Goal: Task Accomplishment & Management: Manage account settings

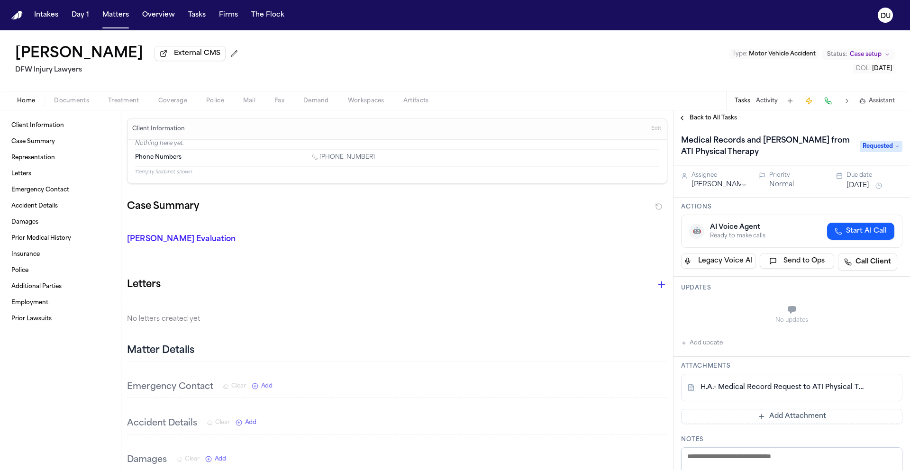
click at [18, 14] on img "Home" at bounding box center [16, 15] width 11 height 9
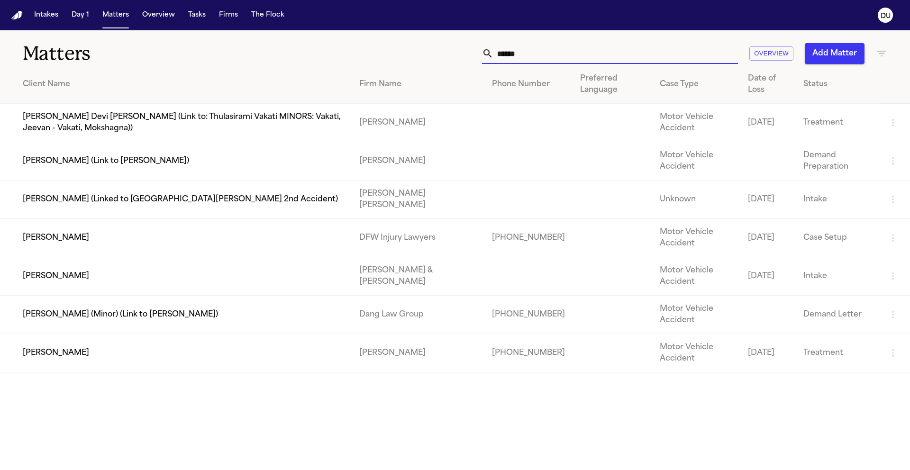
drag, startPoint x: 542, startPoint y: 57, endPoint x: 482, endPoint y: 55, distance: 60.2
click at [482, 55] on div "****** Overview Add Matter" at bounding box center [580, 53] width 613 height 21
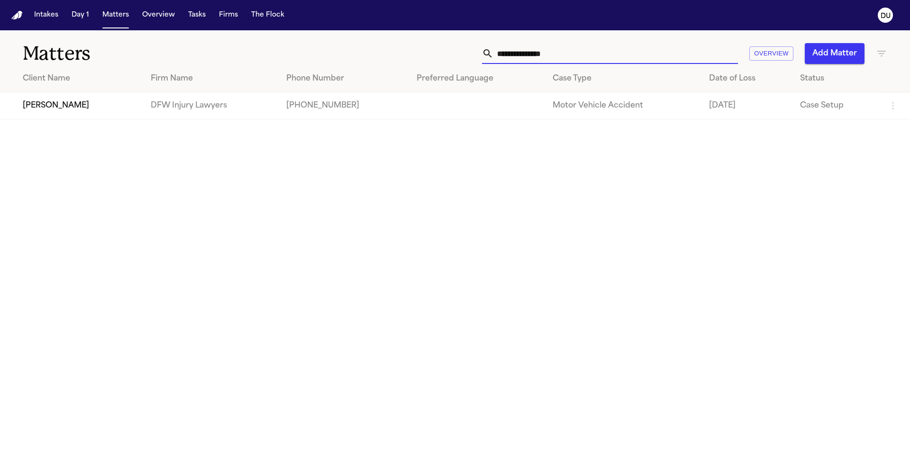
type input "**********"
click at [85, 100] on td "[PERSON_NAME]" at bounding box center [71, 105] width 143 height 27
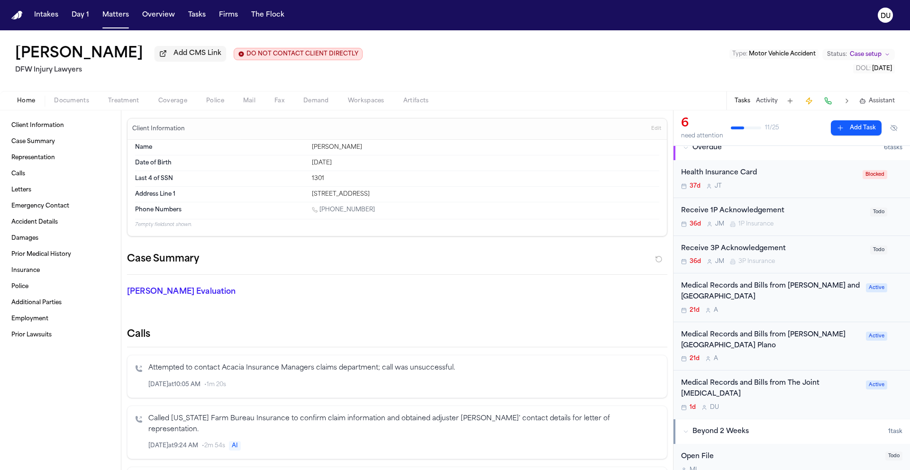
scroll to position [11, 0]
click at [745, 386] on div "Medical Records and Bills from The Joint [MEDICAL_DATA]" at bounding box center [770, 389] width 179 height 22
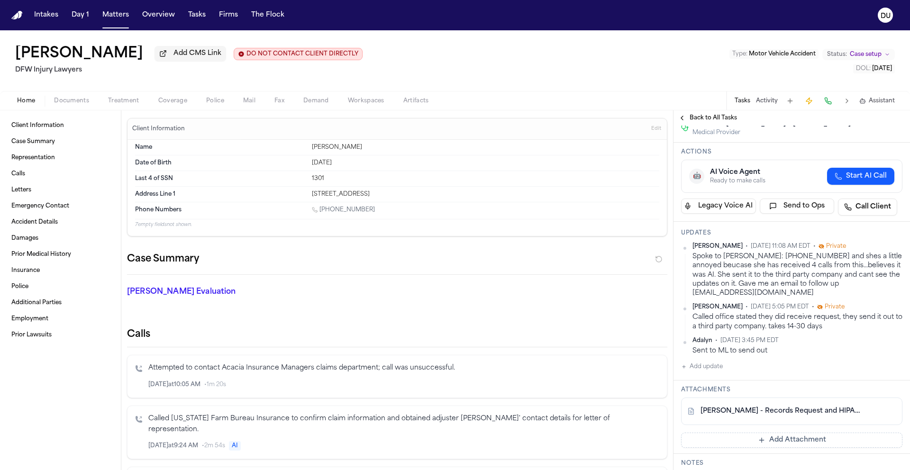
scroll to position [124, 0]
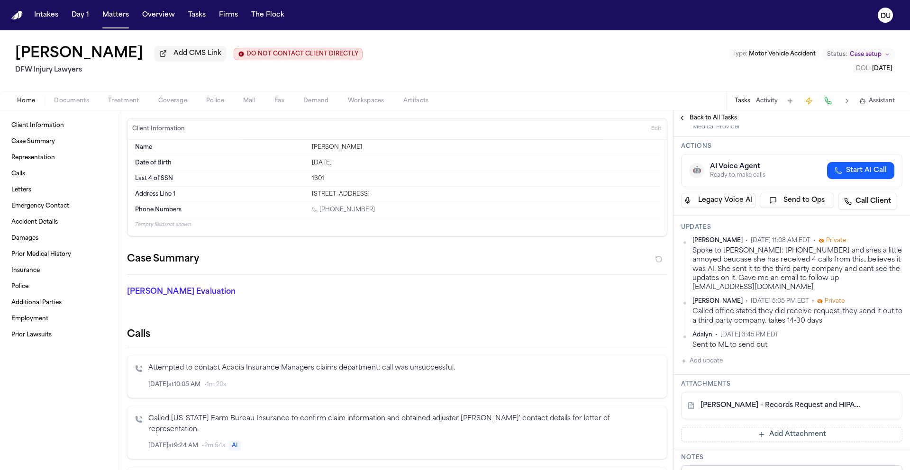
click at [761, 410] on link "[PERSON_NAME] - Records Request and HIPAA Release to The Joint [MEDICAL_DATA] -…" at bounding box center [783, 405] width 164 height 9
click at [711, 118] on div "Medical Provider The Joint [MEDICAL_DATA] – [PERSON_NAME] Medical Provider The …" at bounding box center [763, 110] width 148 height 21
click at [688, 121] on button "Back to All Tasks" at bounding box center [708, 118] width 68 height 8
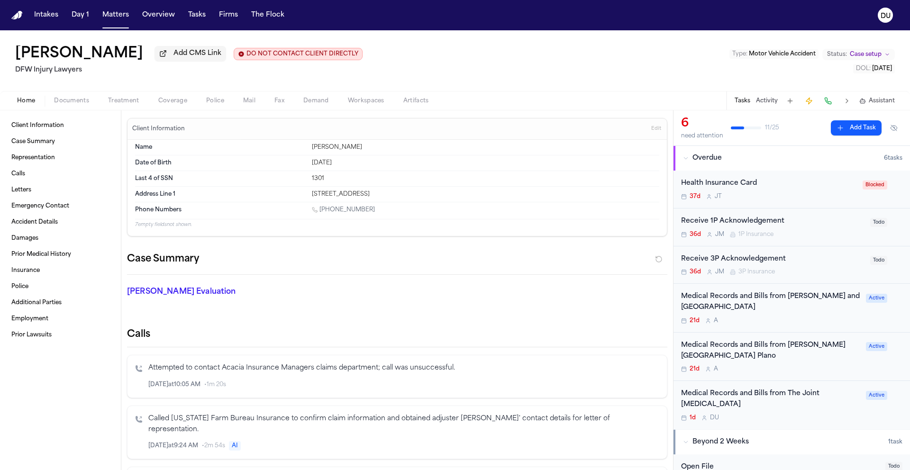
click at [774, 310] on div "Medical Records and Bills from [PERSON_NAME] and [GEOGRAPHIC_DATA]" at bounding box center [770, 302] width 179 height 22
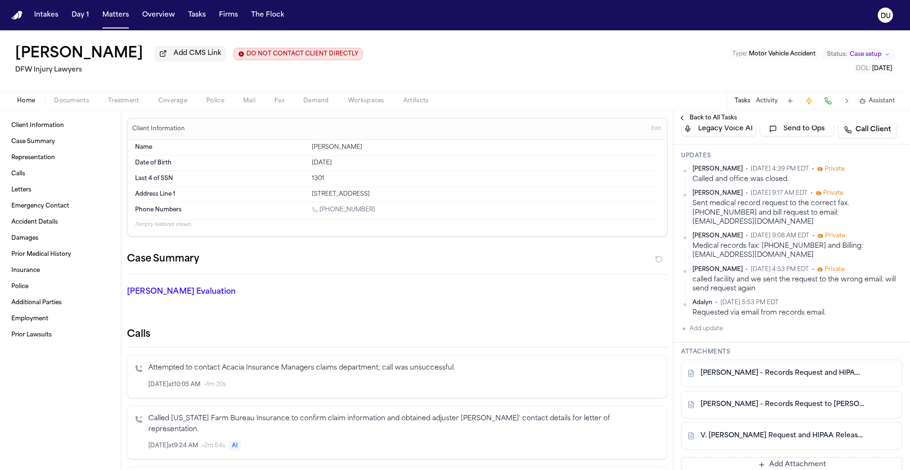
scroll to position [109, 0]
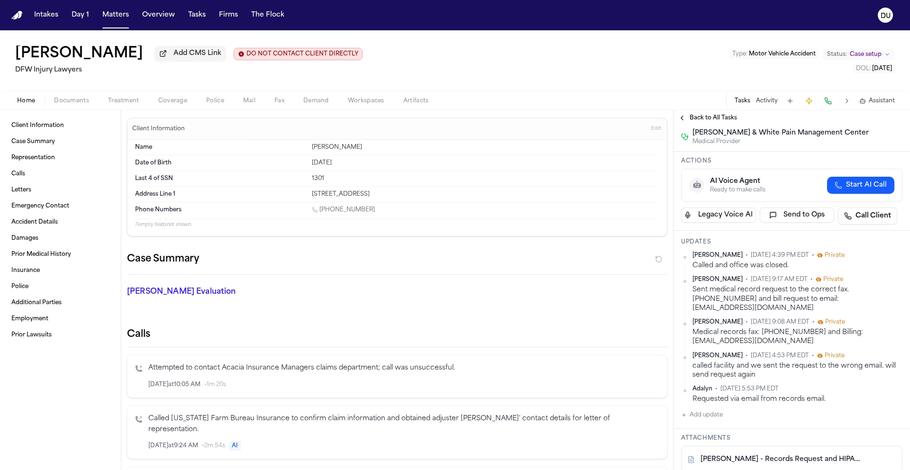
click at [708, 120] on span "Back to All Tasks" at bounding box center [713, 118] width 47 height 8
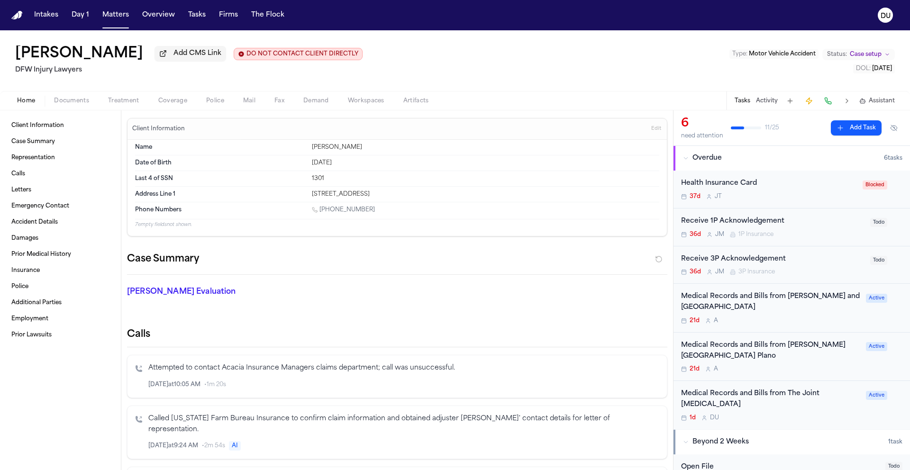
scroll to position [2, 0]
click at [754, 346] on div "Medical Records and Bills from [PERSON_NAME][GEOGRAPHIC_DATA] Plano" at bounding box center [770, 349] width 179 height 22
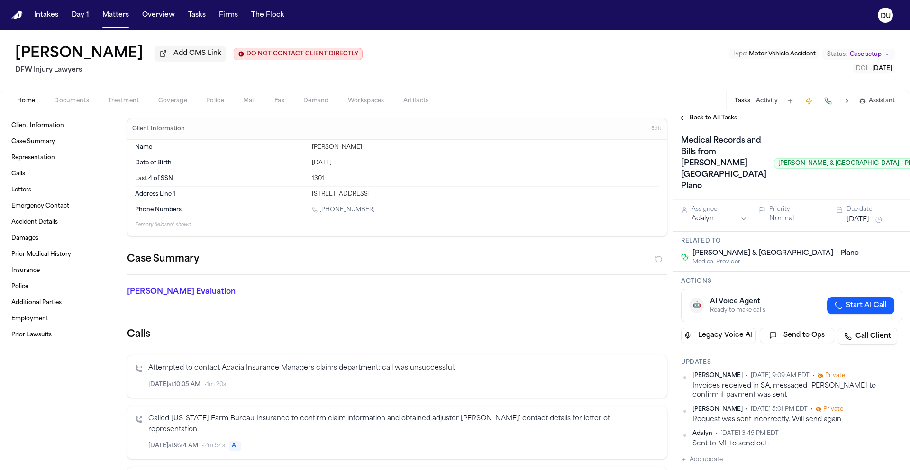
click at [720, 119] on span "Back to All Tasks" at bounding box center [713, 118] width 47 height 8
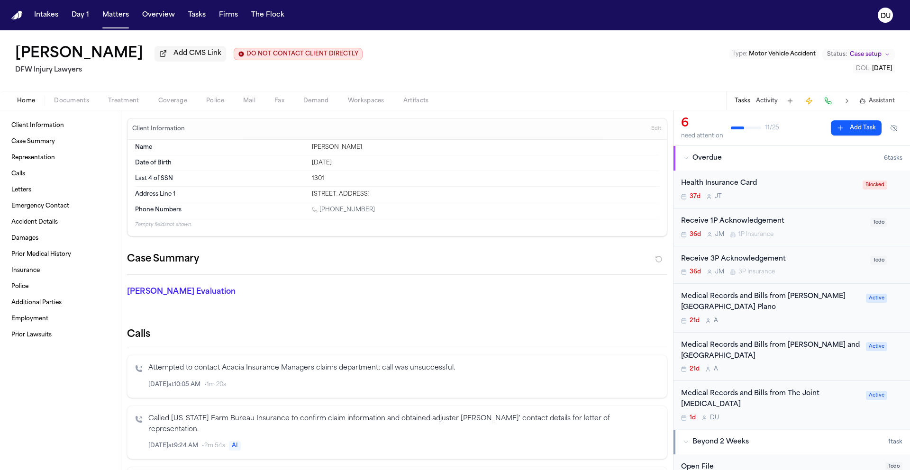
click at [756, 348] on div "Medical Records and Bills from [PERSON_NAME] and [GEOGRAPHIC_DATA]" at bounding box center [770, 351] width 179 height 22
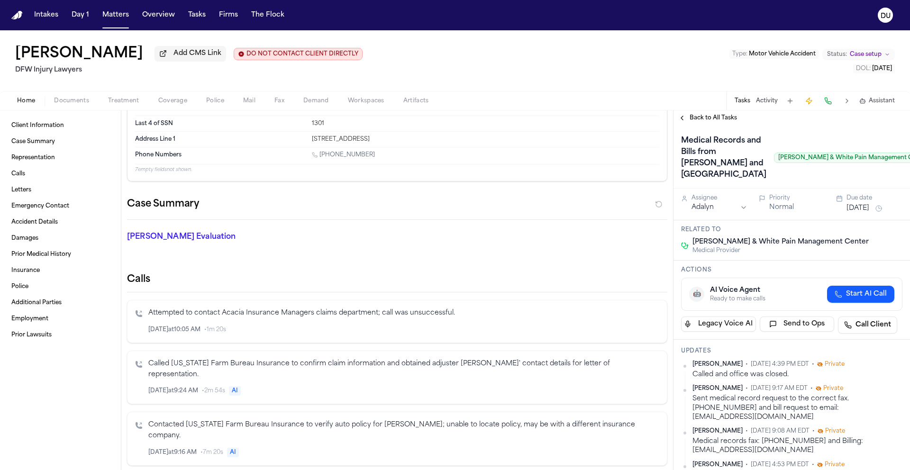
scroll to position [55, 0]
